Goal: Task Accomplishment & Management: Manage account settings

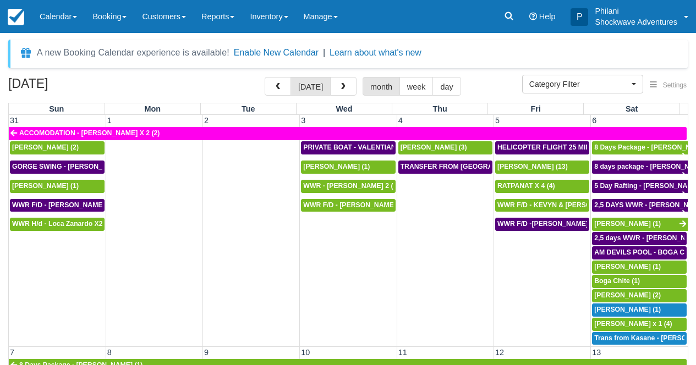
select select
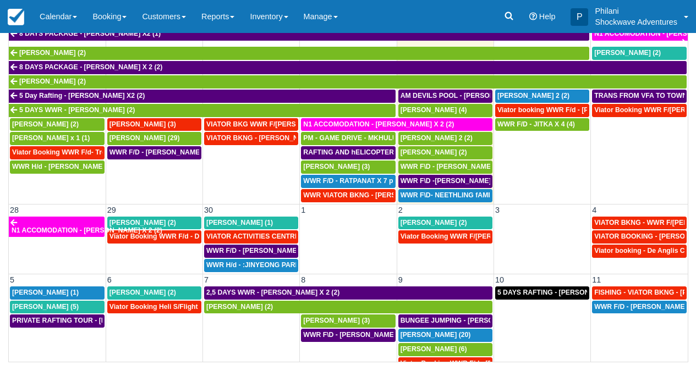
scroll to position [399, 0]
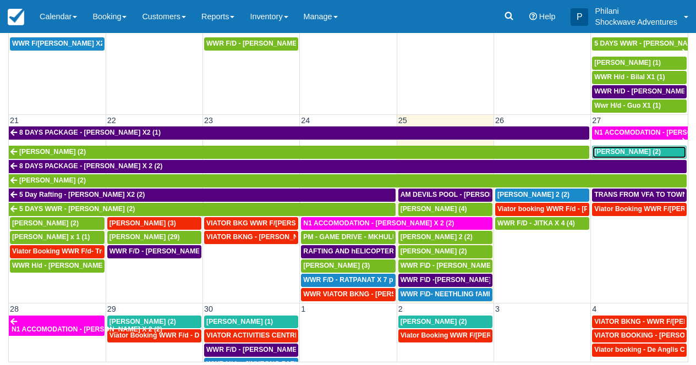
click at [631, 155] on span "Danie Barnard (2)" at bounding box center [627, 152] width 67 height 8
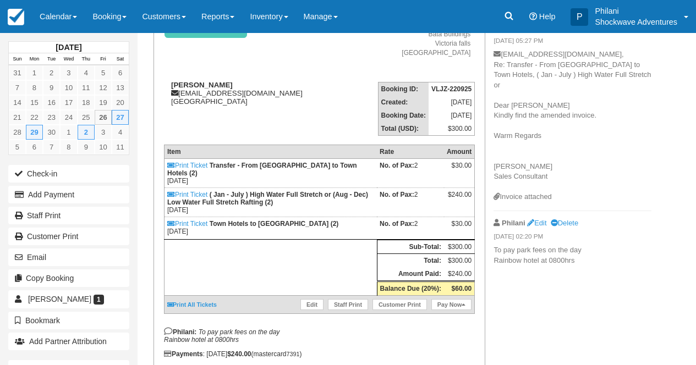
scroll to position [114, 0]
click at [72, 11] on link "Calendar" at bounding box center [58, 16] width 53 height 33
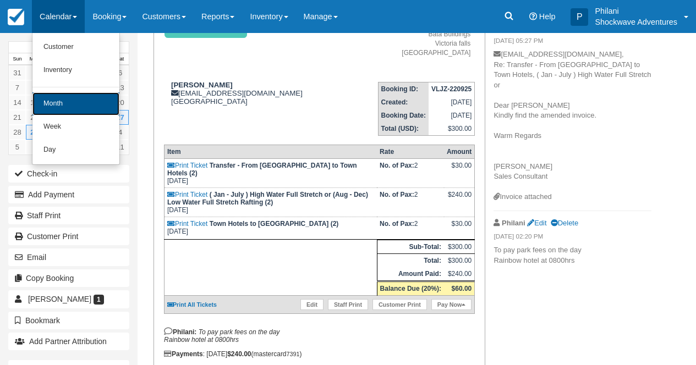
click at [94, 101] on link "Month" at bounding box center [75, 103] width 87 height 23
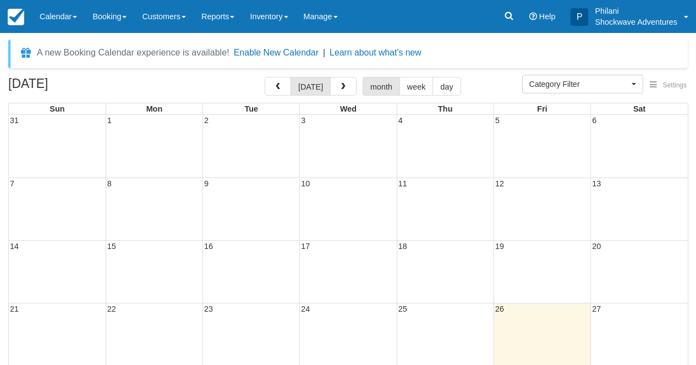
select select
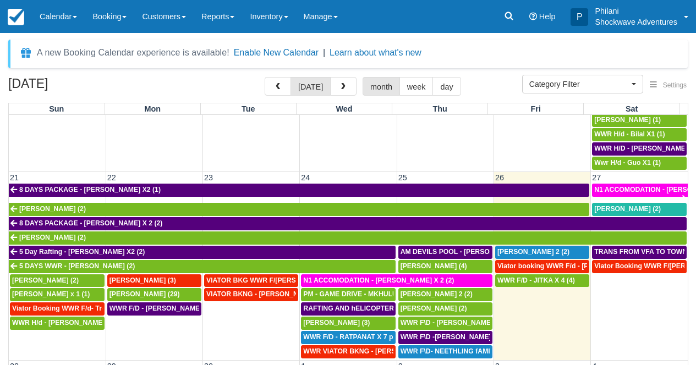
scroll to position [475, 0]
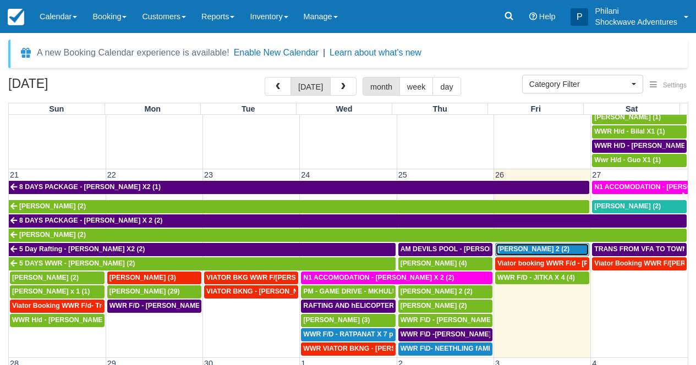
click at [555, 251] on span "[PERSON_NAME] 2 (2)" at bounding box center [533, 249] width 72 height 8
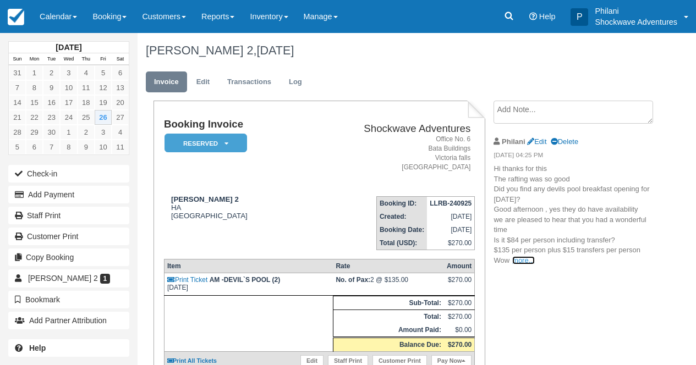
click at [517, 258] on link "more..." at bounding box center [523, 260] width 22 height 8
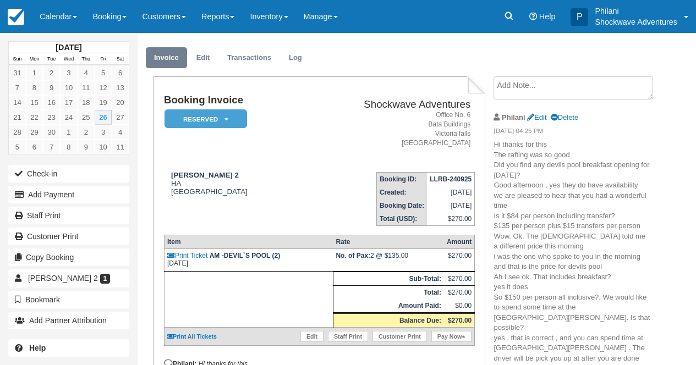
scroll to position [44, 0]
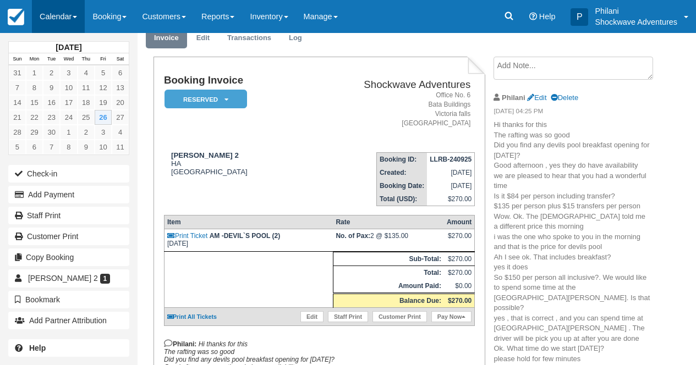
click at [50, 20] on link "Calendar" at bounding box center [58, 16] width 53 height 33
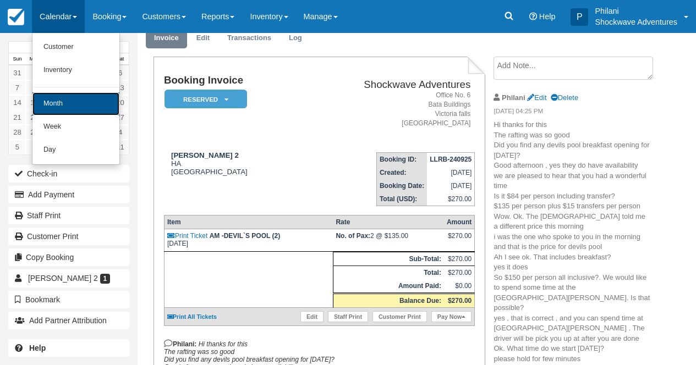
click at [57, 94] on link "Month" at bounding box center [75, 103] width 87 height 23
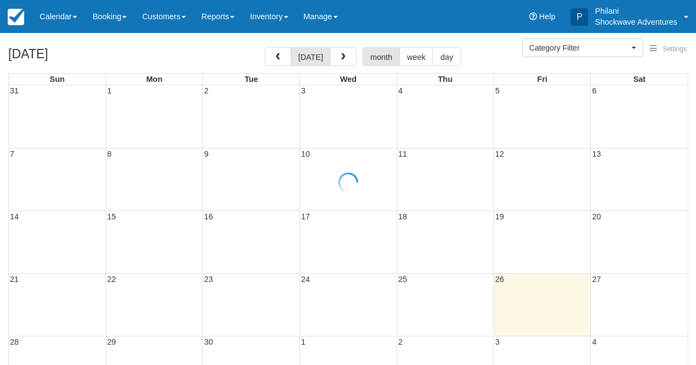
select select
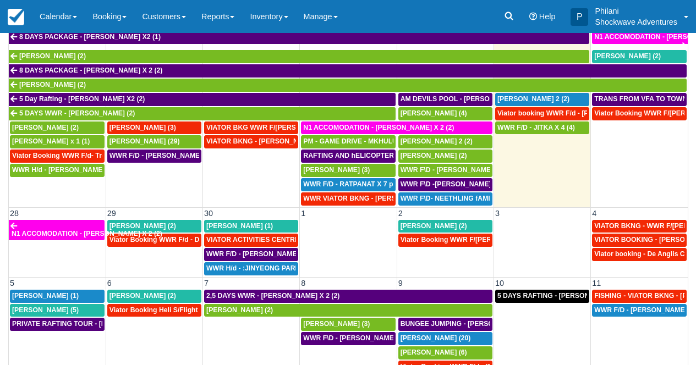
scroll to position [97, 0]
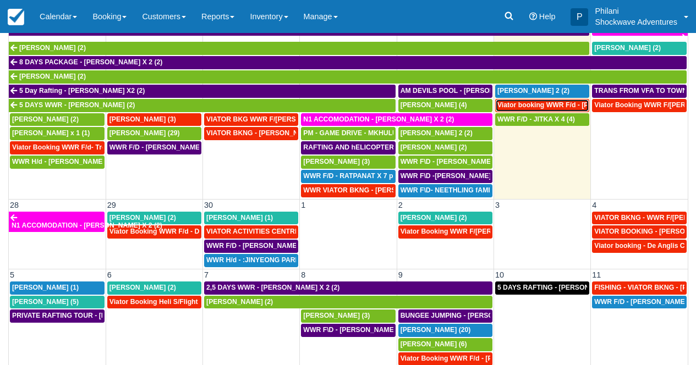
click at [560, 107] on span "Viator booking WWR F/d - [PERSON_NAME] 3 (3)" at bounding box center [575, 105] width 157 height 8
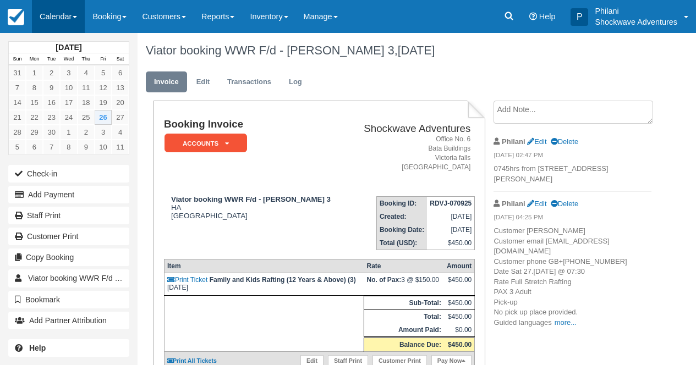
click at [45, 18] on link "Calendar" at bounding box center [58, 16] width 53 height 33
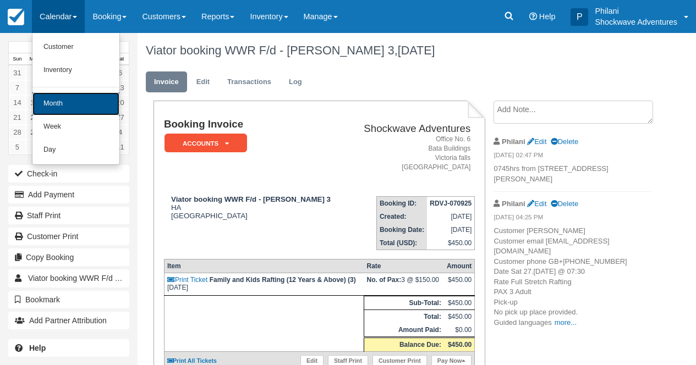
click at [68, 100] on link "Month" at bounding box center [75, 103] width 87 height 23
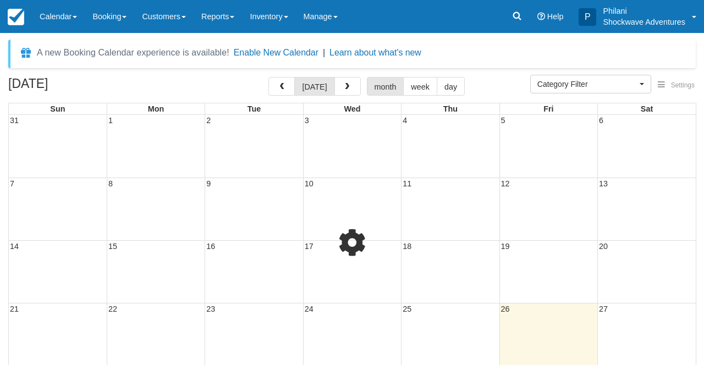
select select
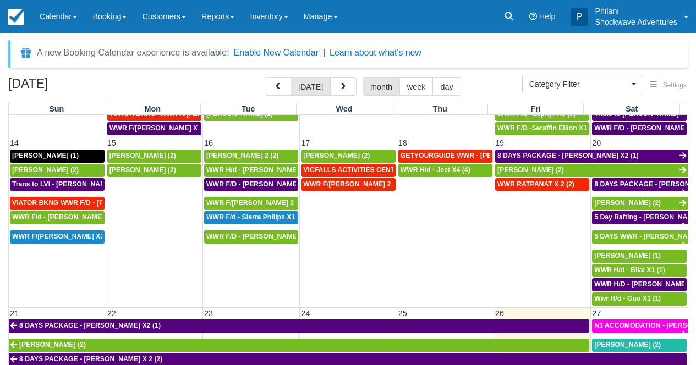
scroll to position [515, 0]
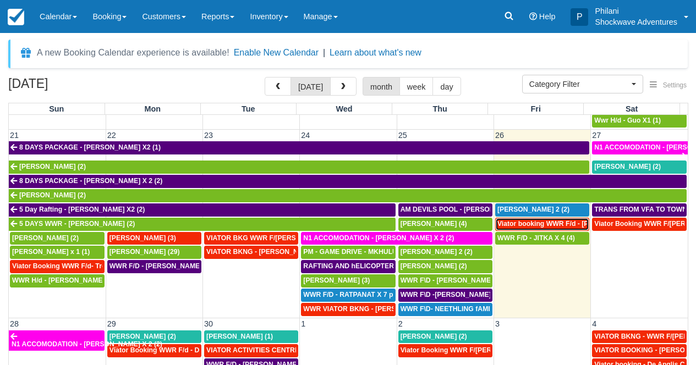
click at [529, 226] on span "Viator booking WWR F/d - [PERSON_NAME] 3 (3)" at bounding box center [575, 224] width 157 height 8
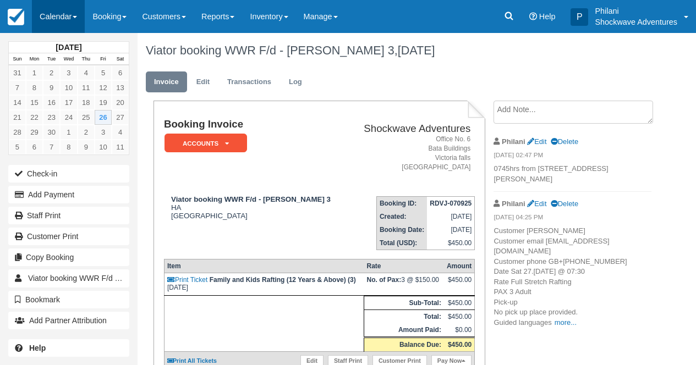
click at [63, 3] on link "Calendar" at bounding box center [58, 16] width 53 height 33
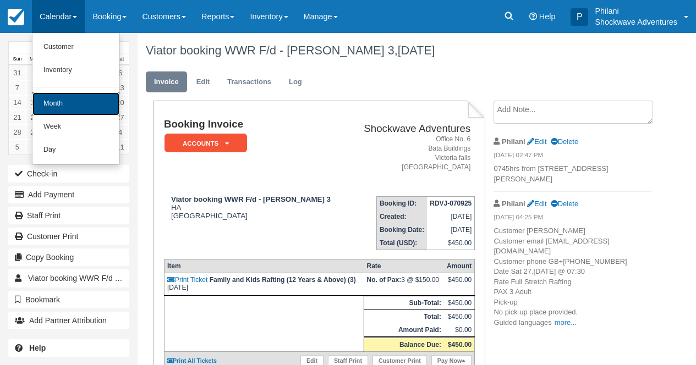
click at [74, 100] on link "Month" at bounding box center [75, 103] width 87 height 23
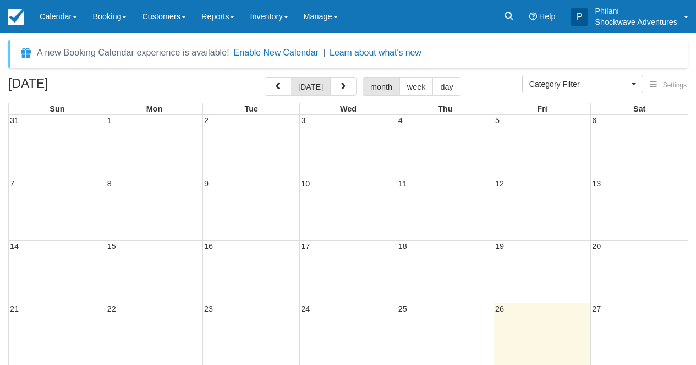
select select
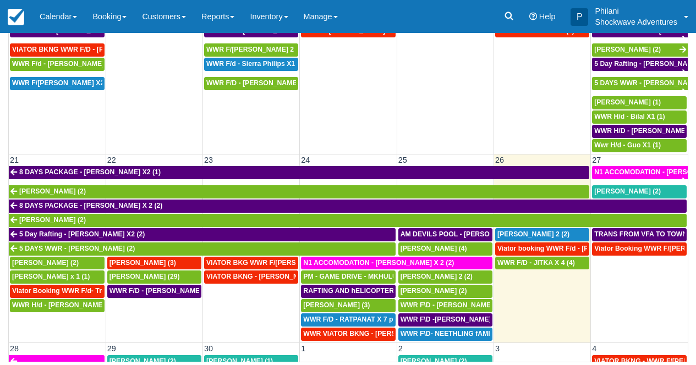
scroll to position [379, 0]
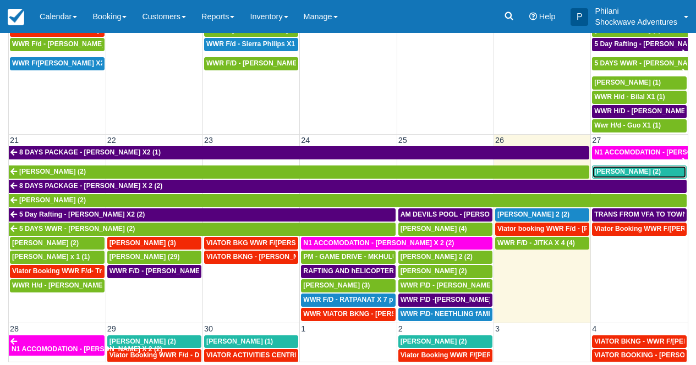
click at [644, 176] on div "Danie Barnard (2)" at bounding box center [639, 172] width 90 height 9
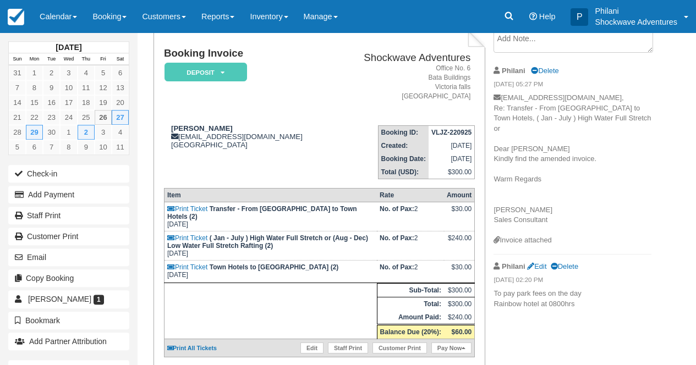
scroll to position [70, 0]
